Goal: Task Accomplishment & Management: Use online tool/utility

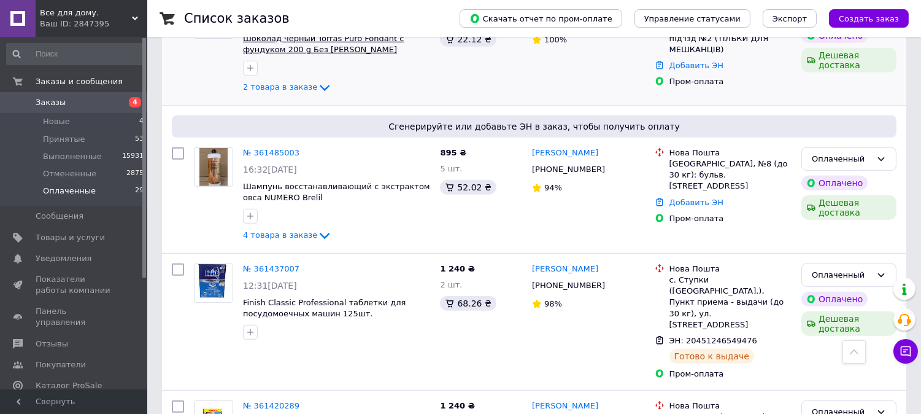
scroll to position [1500, 0]
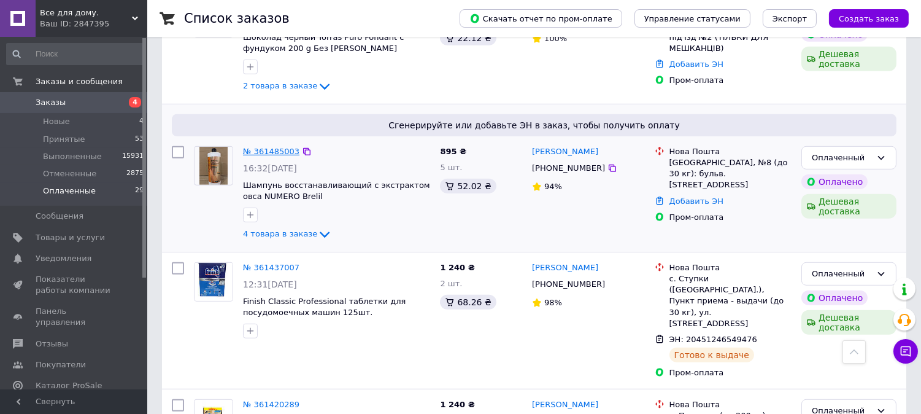
click at [272, 147] on link "№ 361485003" at bounding box center [271, 151] width 56 height 9
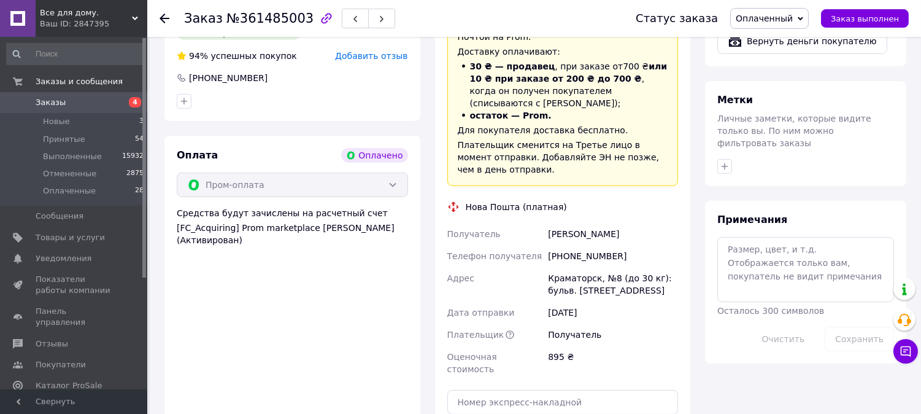
scroll to position [886, 0]
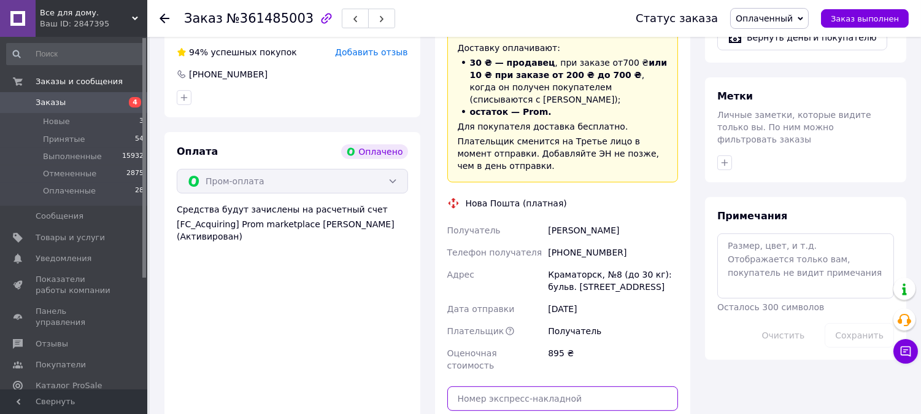
click at [491, 386] on input "text" at bounding box center [562, 398] width 231 height 25
type input "20451247441559"
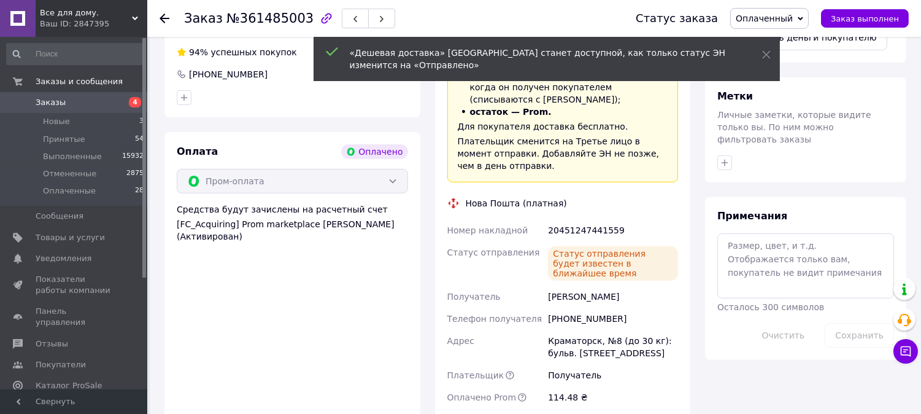
click at [164, 18] on use at bounding box center [165, 18] width 10 height 10
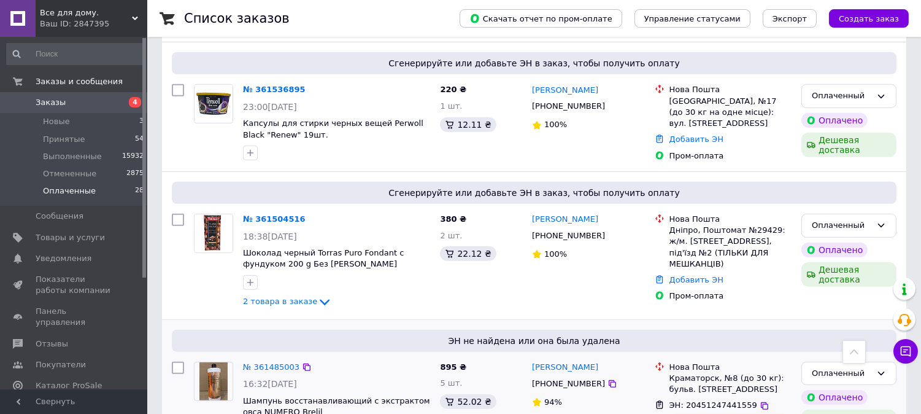
scroll to position [1295, 0]
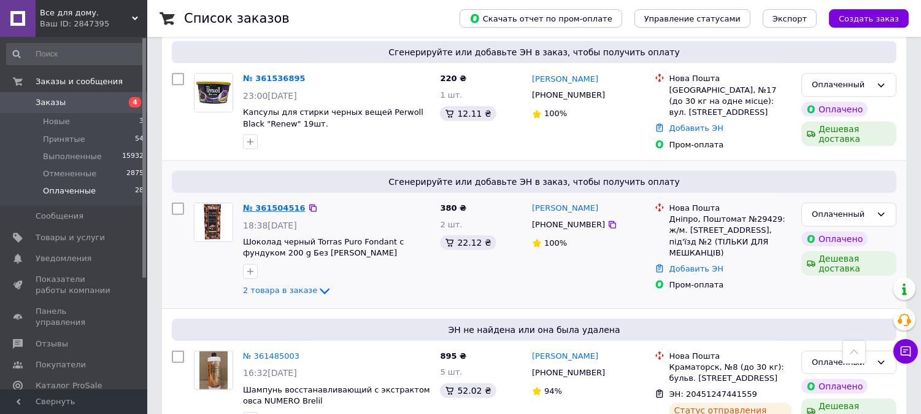
click at [276, 203] on link "№ 361504516" at bounding box center [274, 207] width 63 height 9
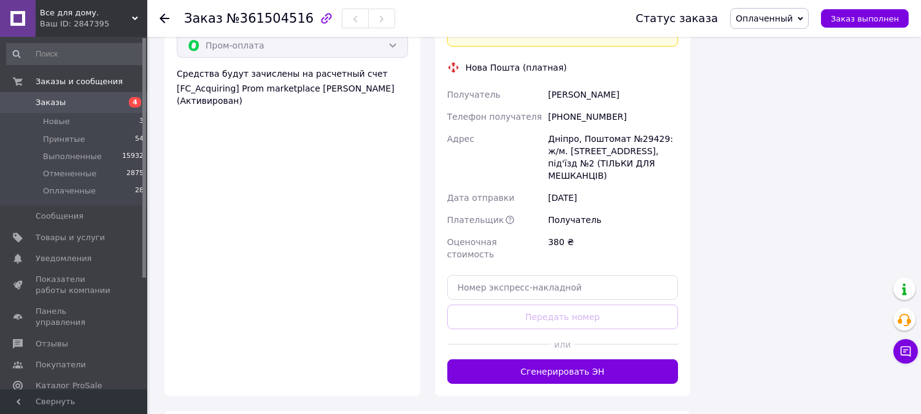
scroll to position [969, 0]
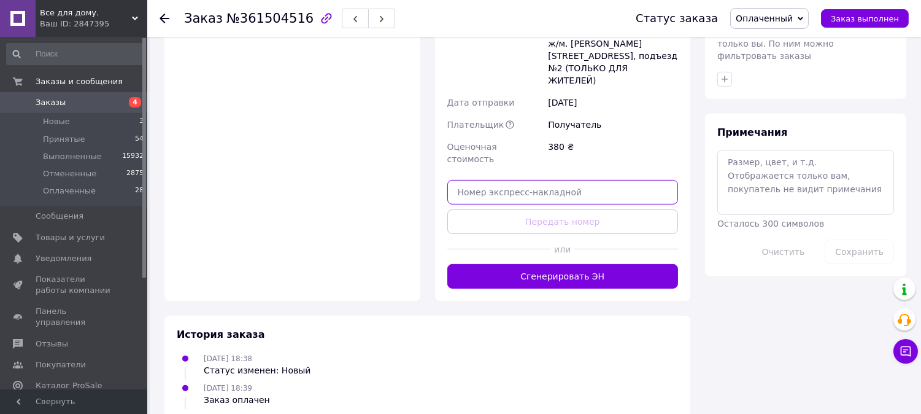
click at [470, 180] on input "text" at bounding box center [562, 192] width 231 height 25
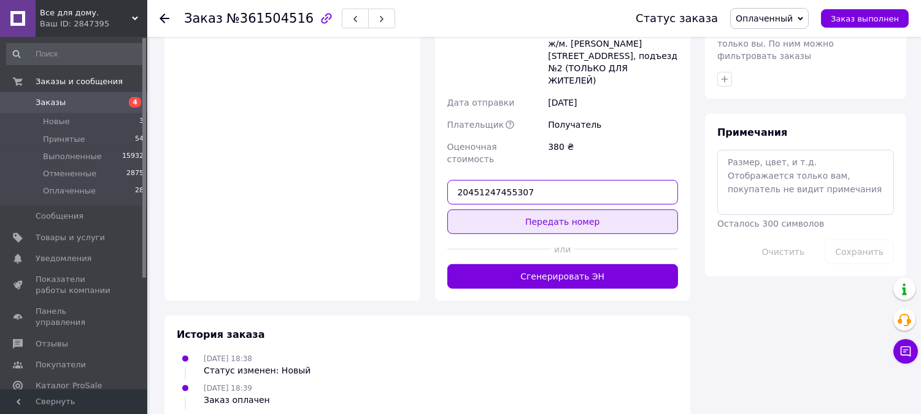
type input "20451247455307"
click at [553, 209] on button "Передать номер" at bounding box center [562, 221] width 231 height 25
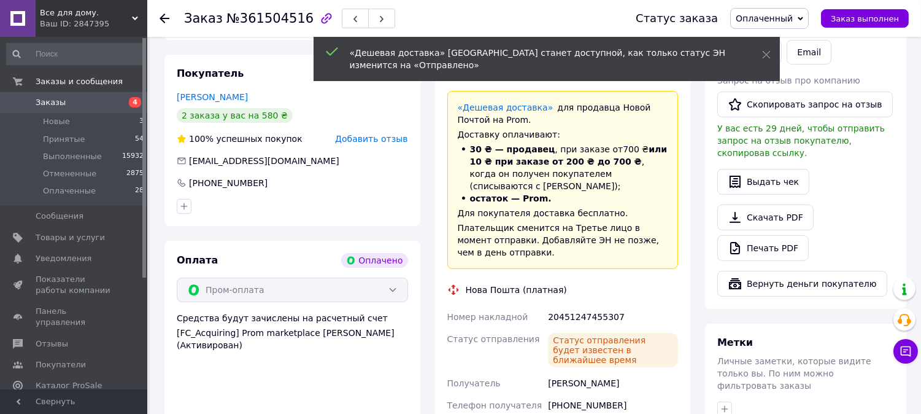
scroll to position [625, 0]
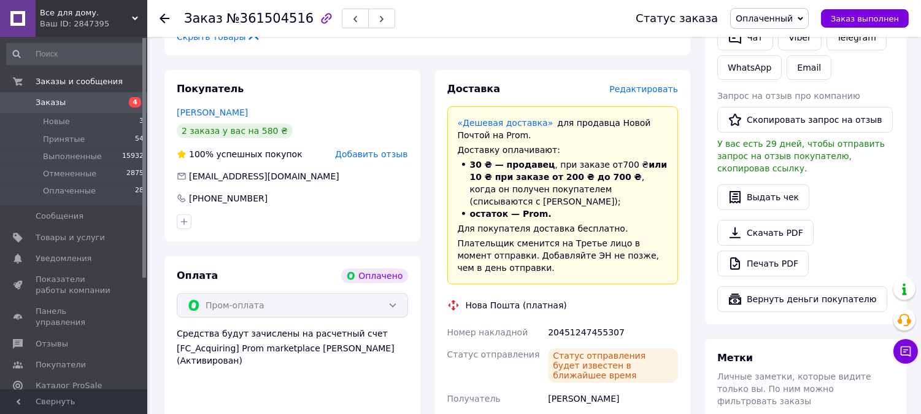
click at [164, 20] on icon at bounding box center [165, 18] width 10 height 10
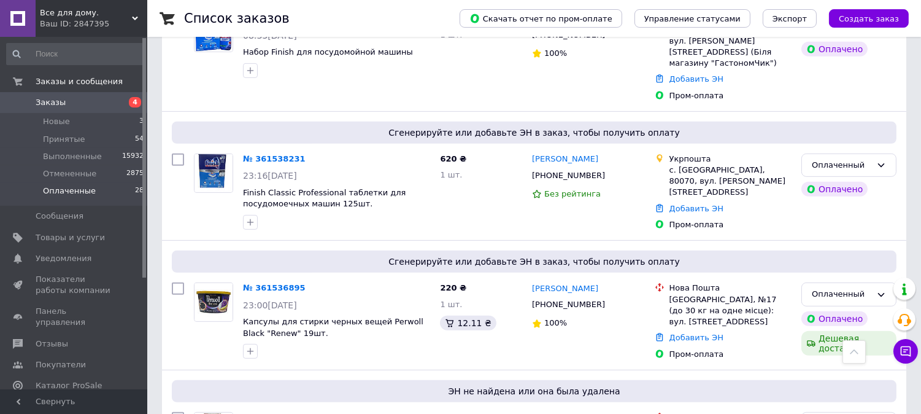
scroll to position [1158, 0]
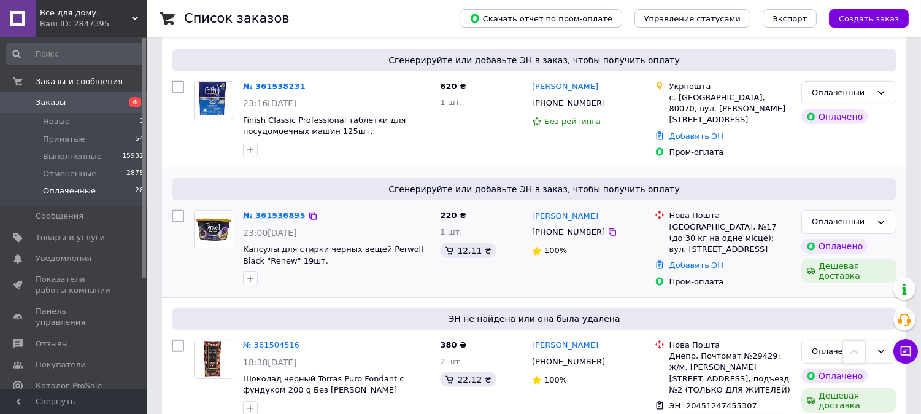
click at [277, 210] on link "№ 361536895" at bounding box center [274, 214] width 63 height 9
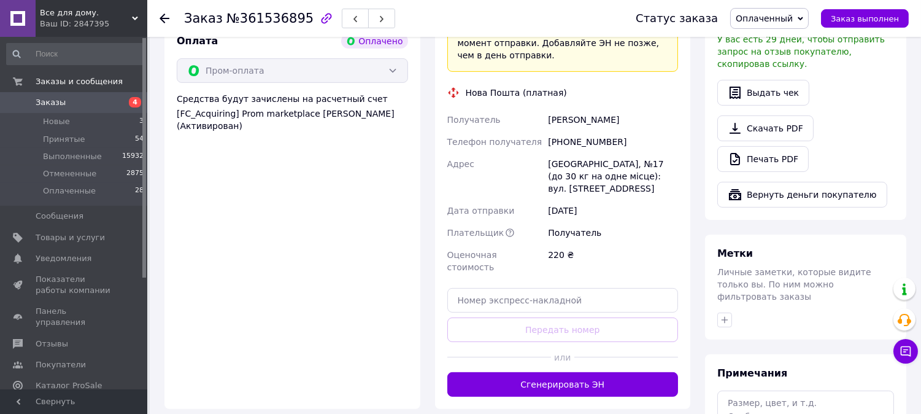
scroll to position [837, 0]
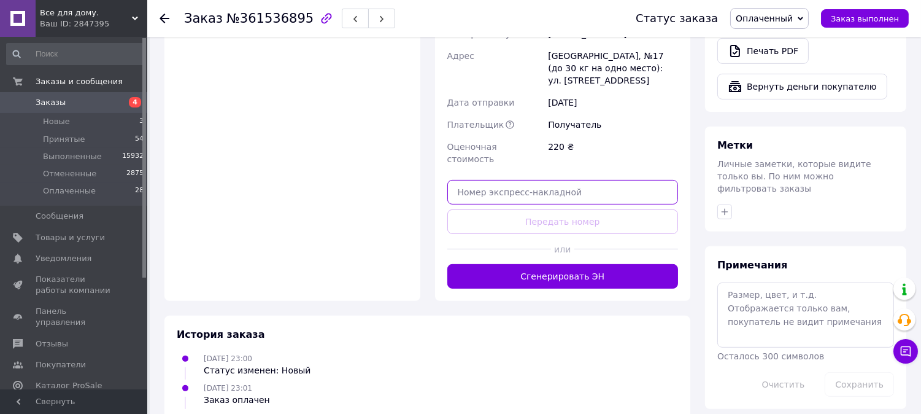
click at [493, 180] on input "text" at bounding box center [562, 192] width 231 height 25
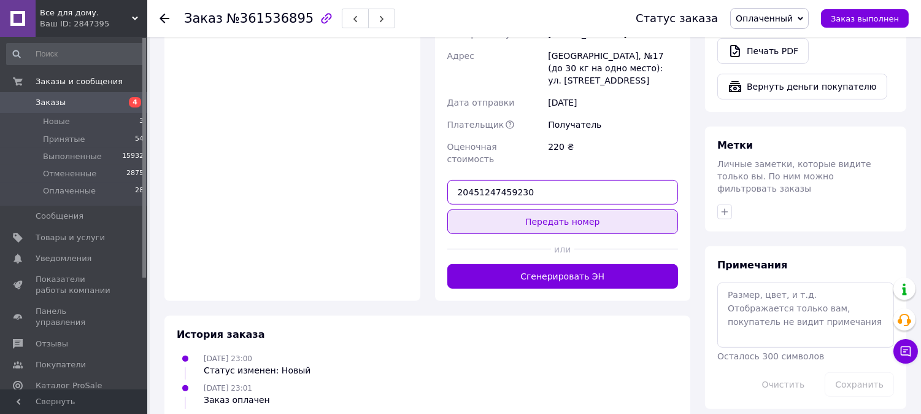
type input "20451247459230"
click at [539, 209] on button "Передать номер" at bounding box center [562, 221] width 231 height 25
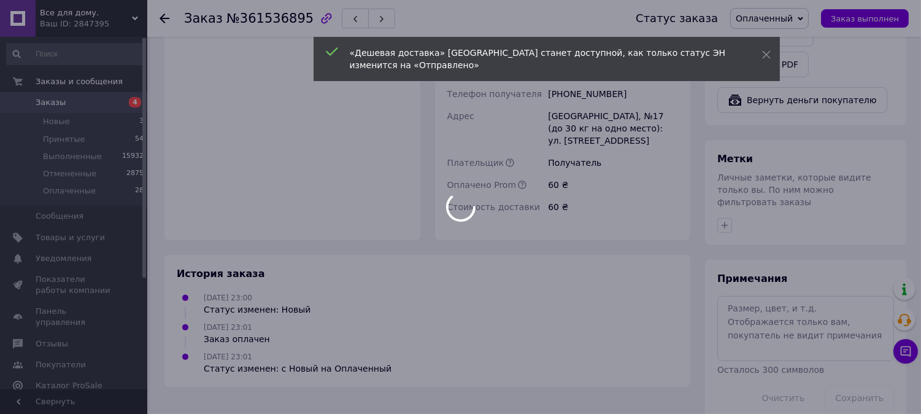
scroll to position [833, 0]
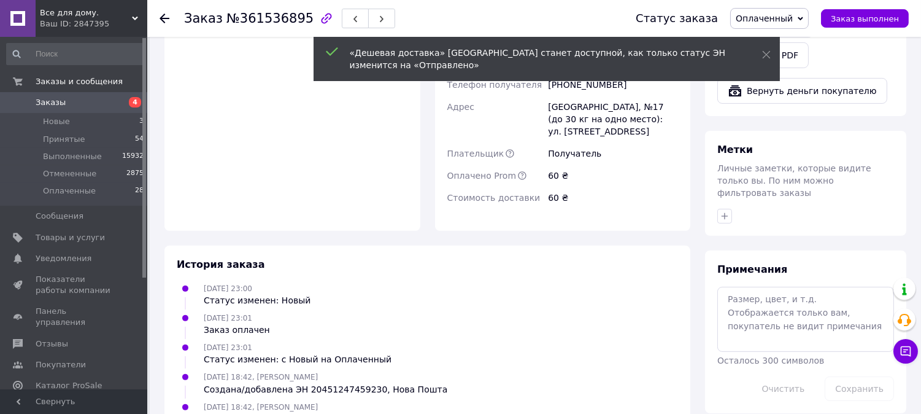
click at [164, 20] on icon at bounding box center [165, 18] width 10 height 10
